Goal: Task Accomplishment & Management: Use online tool/utility

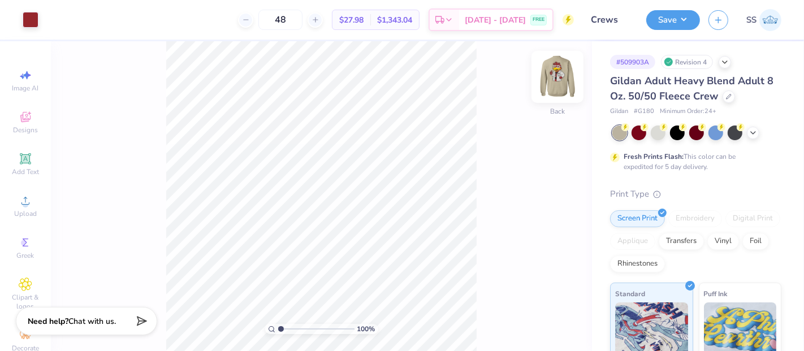
click at [558, 69] on img at bounding box center [557, 76] width 45 height 45
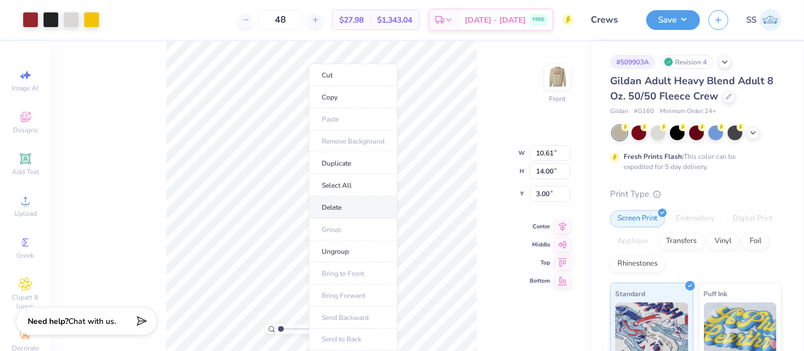
click at [357, 209] on li "Delete" at bounding box center [353, 208] width 89 height 22
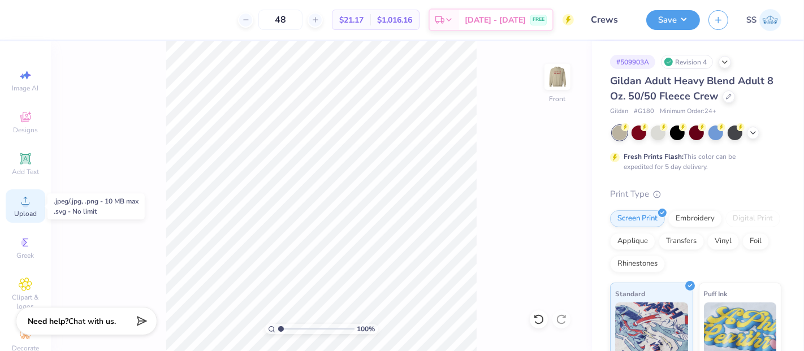
click at [24, 204] on icon at bounding box center [26, 201] width 14 height 14
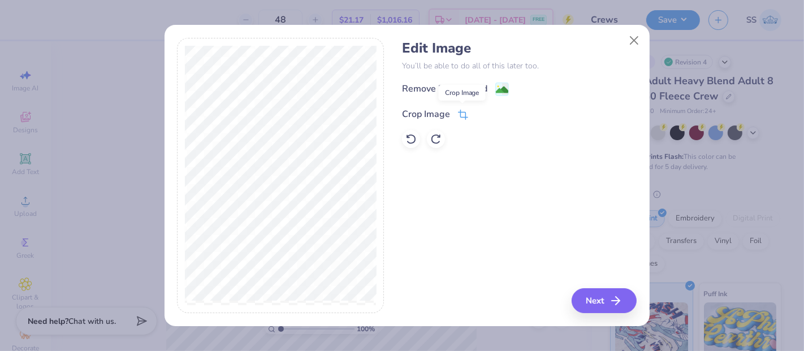
click at [463, 114] on icon at bounding box center [463, 115] width 10 height 10
click at [484, 113] on icon at bounding box center [481, 113] width 7 height 7
click at [499, 90] on image at bounding box center [502, 91] width 12 height 12
click at [593, 304] on button "Next" at bounding box center [605, 300] width 65 height 25
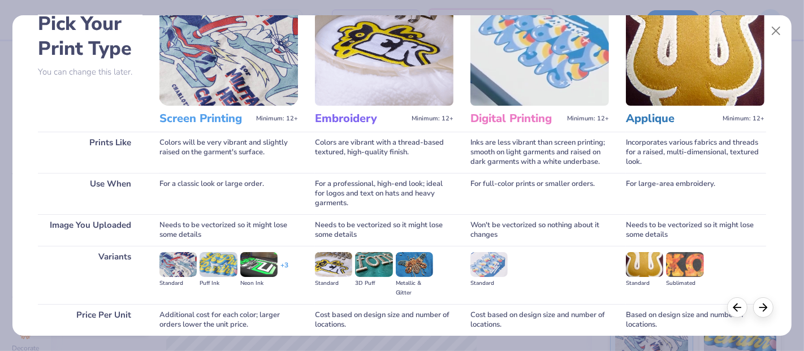
scroll to position [125, 0]
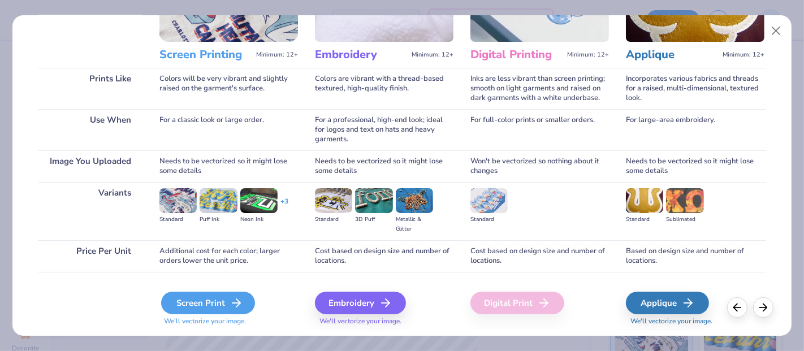
click at [215, 305] on div "Screen Print" at bounding box center [208, 303] width 94 height 23
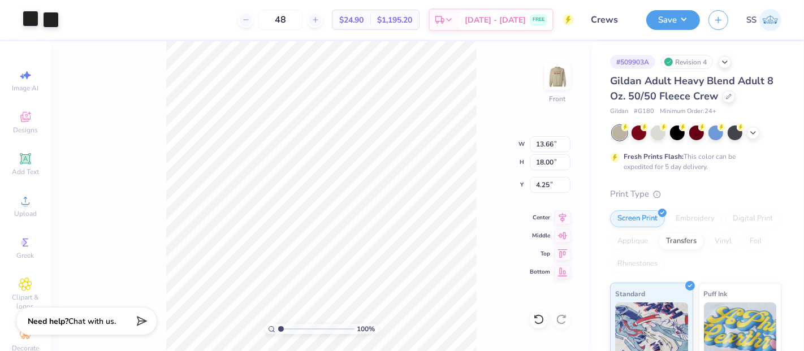
click at [34, 20] on div at bounding box center [31, 19] width 16 height 16
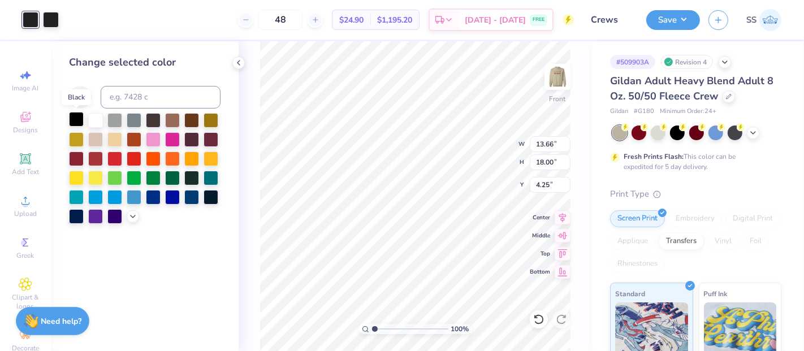
click at [80, 118] on div at bounding box center [76, 119] width 15 height 15
click at [49, 21] on div at bounding box center [51, 19] width 16 height 16
click at [76, 120] on div at bounding box center [76, 119] width 15 height 15
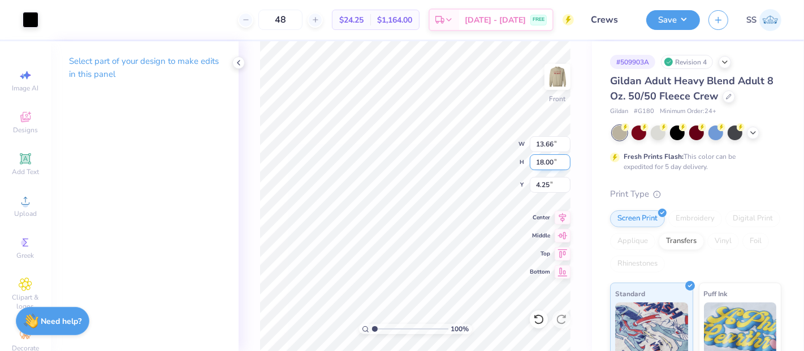
click at [542, 163] on input "18.00" at bounding box center [549, 162] width 41 height 16
type input "14.00"
type input "10.62"
drag, startPoint x: 548, startPoint y: 185, endPoint x: 531, endPoint y: 189, distance: 16.7
click at [531, 189] on input "6.25" at bounding box center [549, 185] width 41 height 16
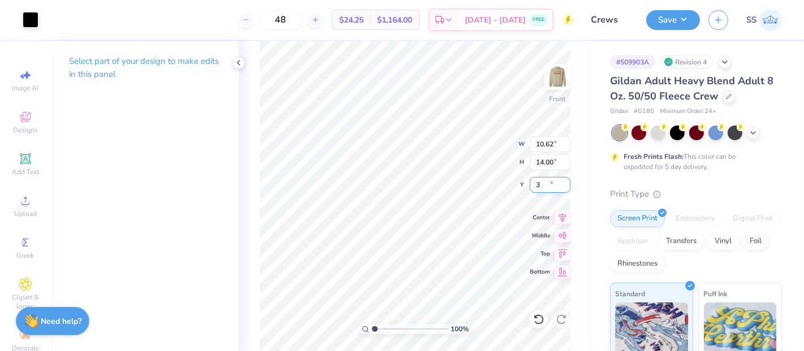
type input "3.00"
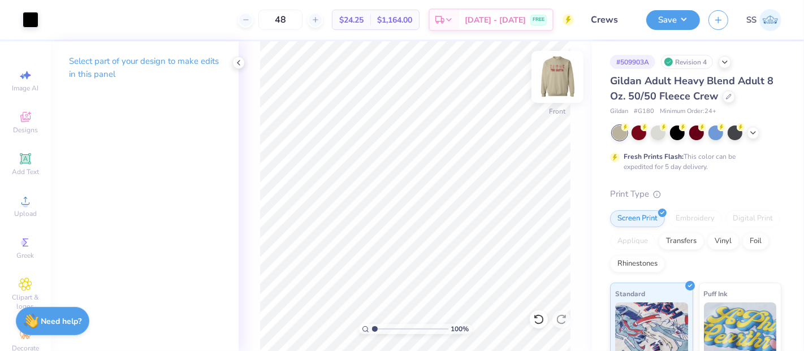
click at [561, 85] on img at bounding box center [557, 76] width 45 height 45
click at [558, 80] on img at bounding box center [557, 76] width 45 height 45
click at [33, 18] on div at bounding box center [31, 19] width 16 height 16
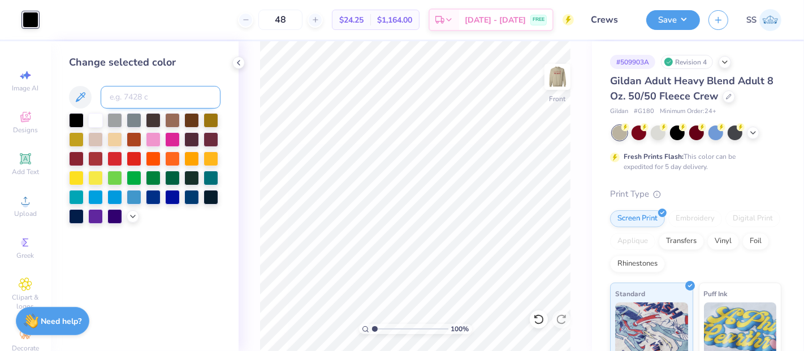
click at [161, 96] on input at bounding box center [161, 97] width 120 height 23
type input "7622"
click at [554, 72] on img at bounding box center [557, 76] width 45 height 45
click at [686, 24] on button "Save" at bounding box center [673, 18] width 54 height 20
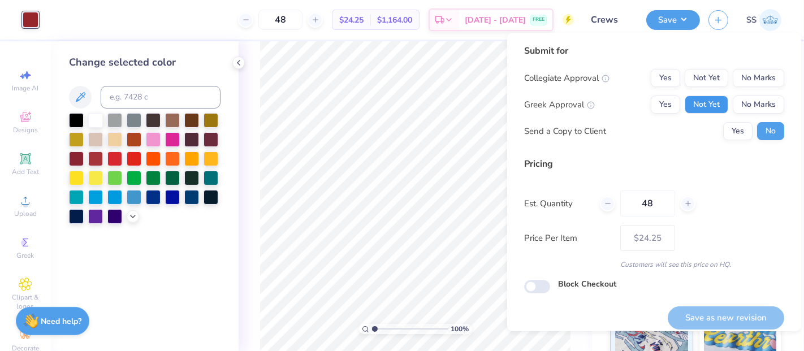
click at [710, 100] on button "Not Yet" at bounding box center [706, 105] width 44 height 18
click at [748, 75] on button "No Marks" at bounding box center [757, 78] width 51 height 18
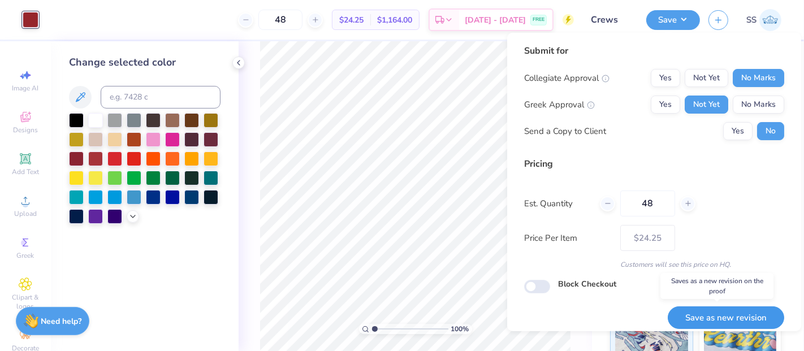
click at [714, 323] on button "Save as new revision" at bounding box center [725, 317] width 116 height 23
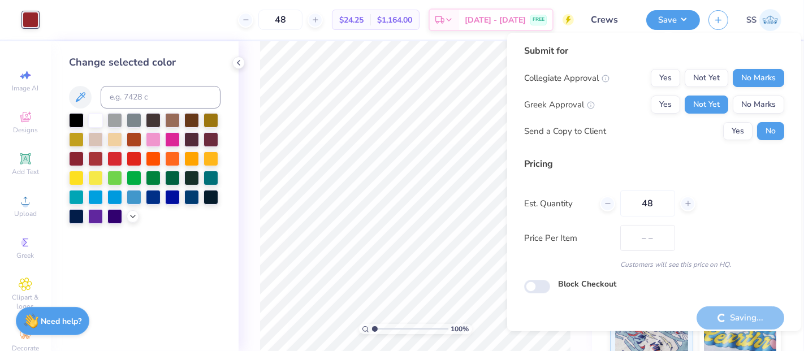
type input "$24.25"
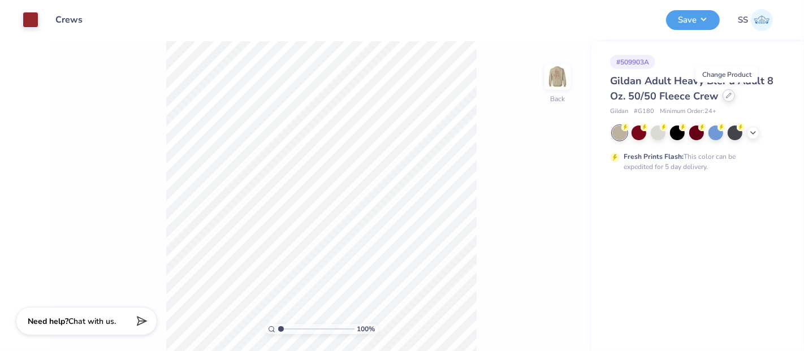
click at [727, 97] on icon at bounding box center [729, 96] width 6 height 6
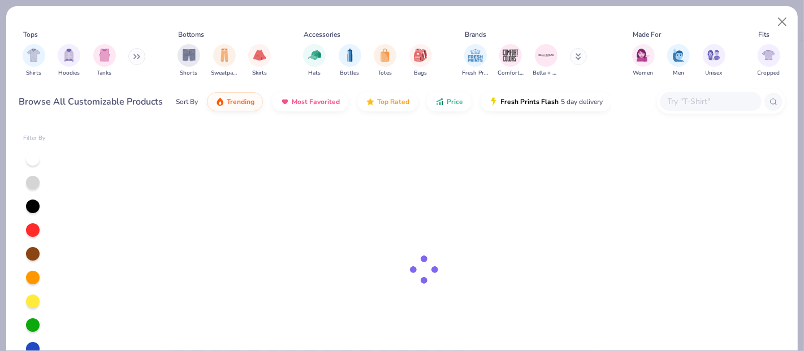
click at [716, 102] on input "text" at bounding box center [709, 101] width 87 height 13
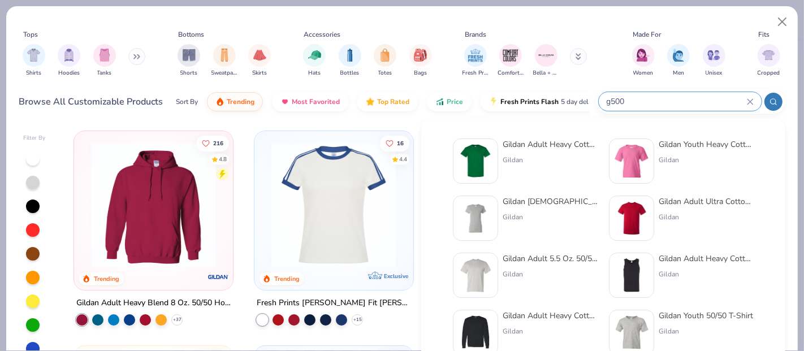
type input "g500"
click at [547, 146] on div "Gildan Adult Heavy Cotton T-Shirt" at bounding box center [549, 144] width 95 height 12
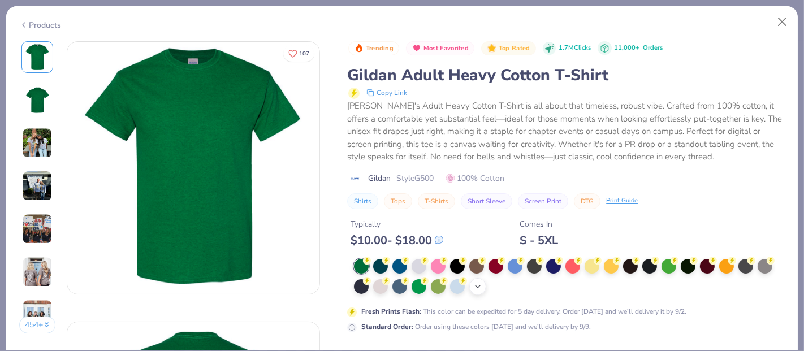
click at [475, 284] on icon at bounding box center [477, 286] width 9 height 9
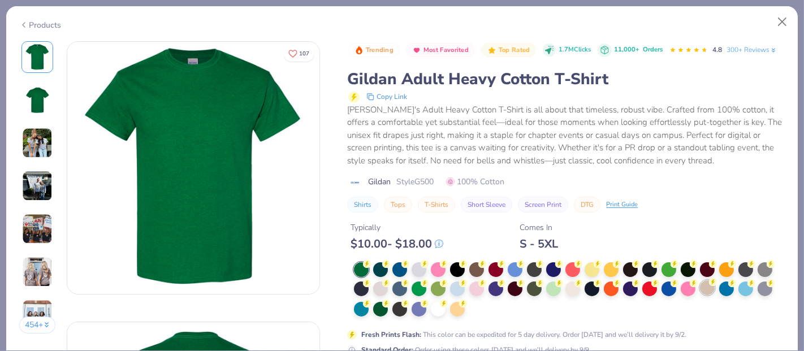
click at [709, 295] on div at bounding box center [707, 287] width 15 height 15
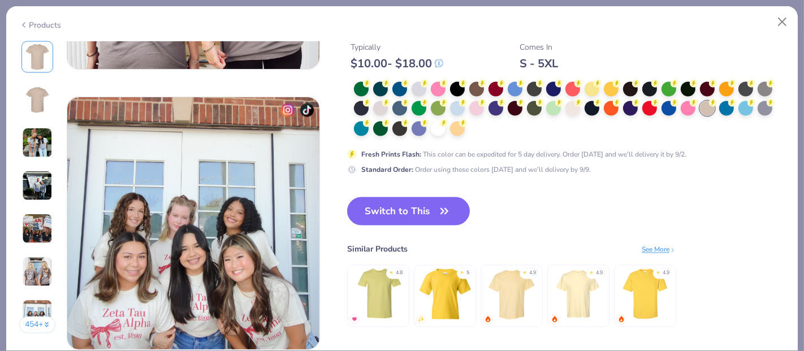
scroll to position [1779, 0]
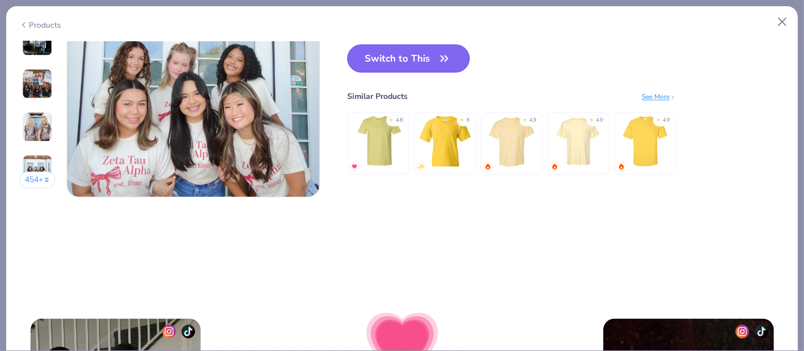
click at [437, 70] on button "Switch to This" at bounding box center [408, 59] width 123 height 28
click at [422, 58] on button "Switch to This" at bounding box center [408, 59] width 123 height 28
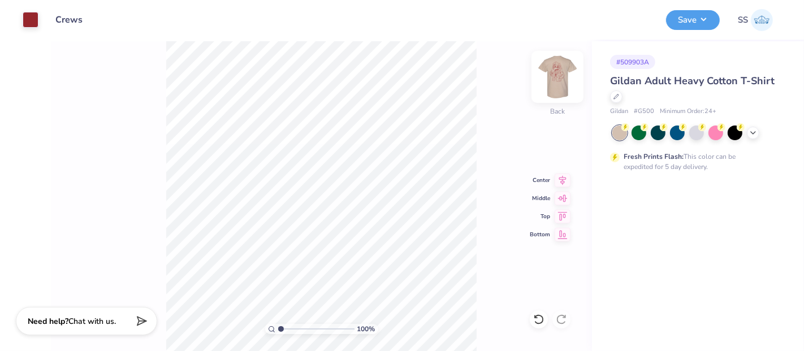
click at [554, 77] on img at bounding box center [557, 76] width 45 height 45
click at [559, 79] on img at bounding box center [557, 76] width 45 height 45
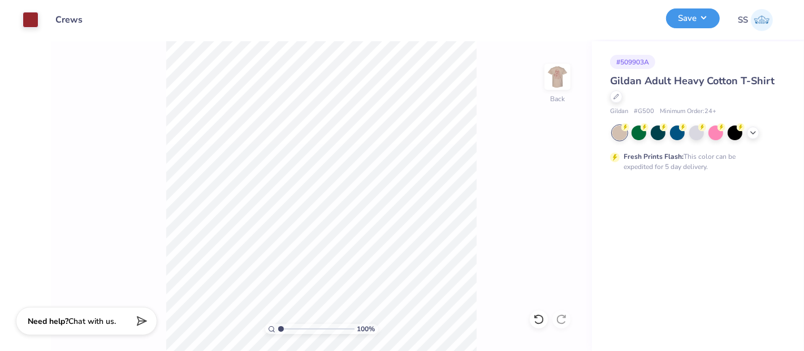
click at [706, 24] on button "Save" at bounding box center [693, 18] width 54 height 20
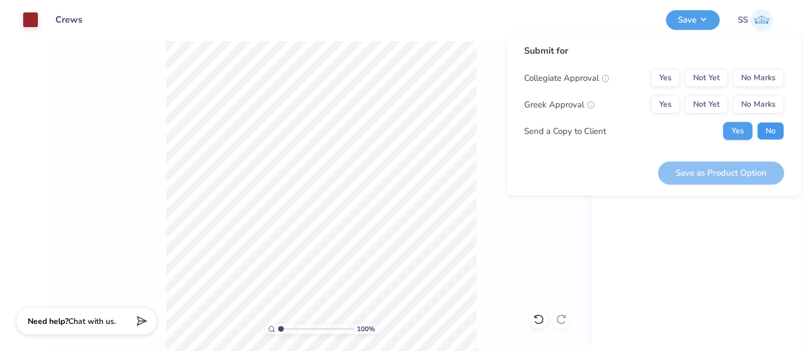
click at [776, 128] on button "No" at bounding box center [770, 131] width 27 height 18
click at [713, 107] on button "Not Yet" at bounding box center [706, 105] width 44 height 18
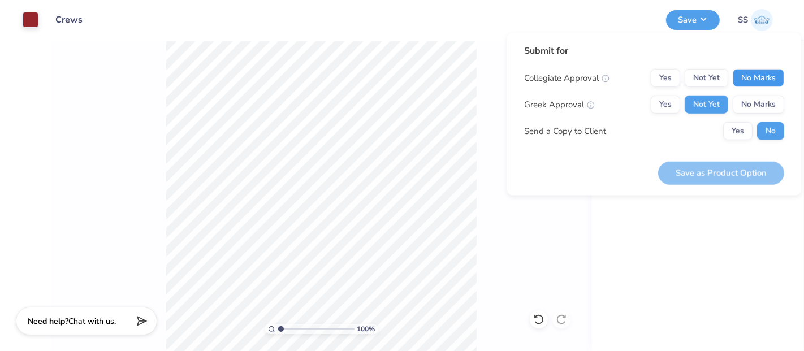
click at [758, 81] on button "No Marks" at bounding box center [757, 78] width 51 height 18
click at [727, 171] on button "Save as Product Option" at bounding box center [721, 172] width 126 height 23
